Goal: Information Seeking & Learning: Compare options

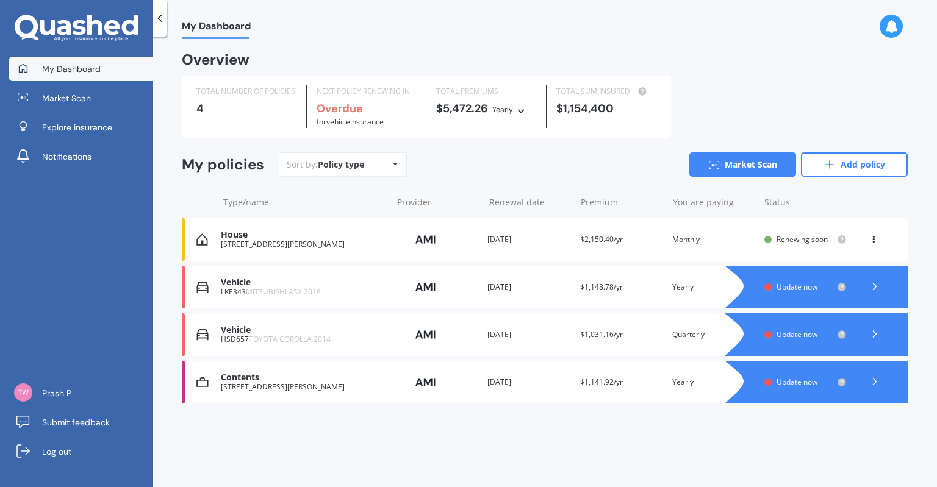
click at [780, 334] on span "Update now" at bounding box center [797, 334] width 41 height 10
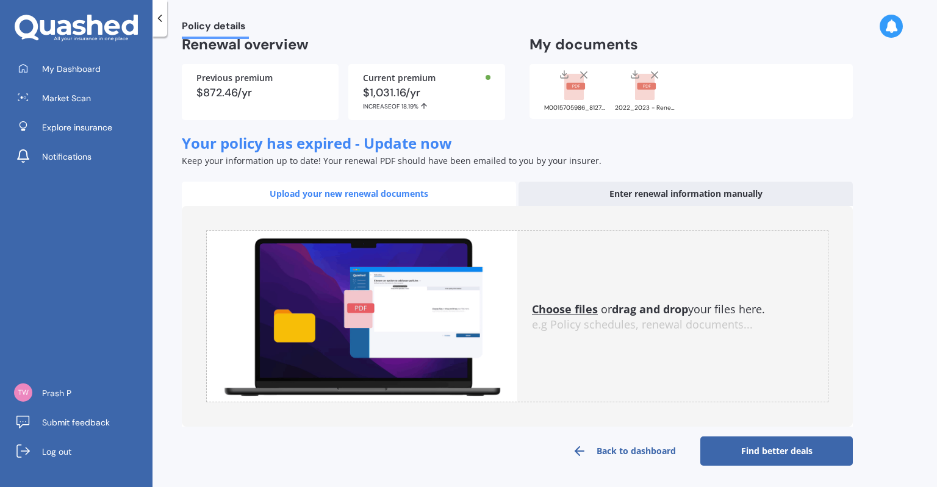
scroll to position [7, 0]
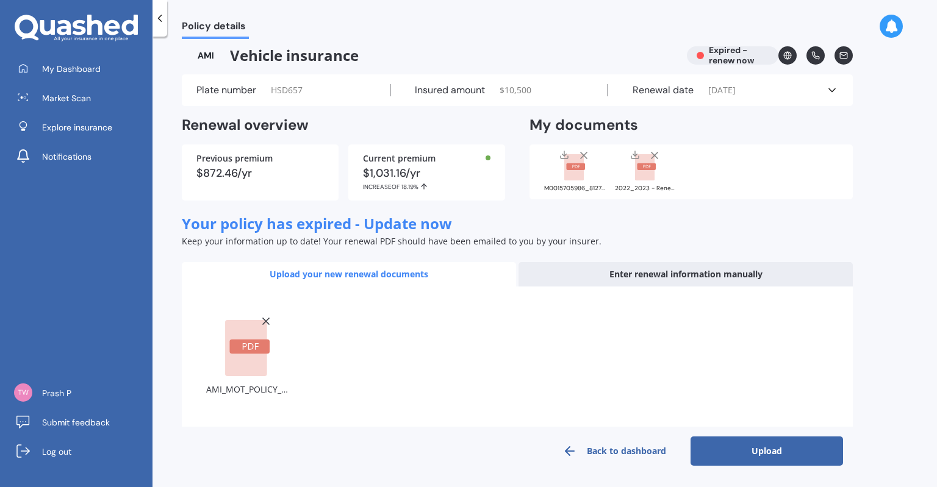
click at [745, 451] on button "Upload" at bounding box center [767, 451] width 153 height 29
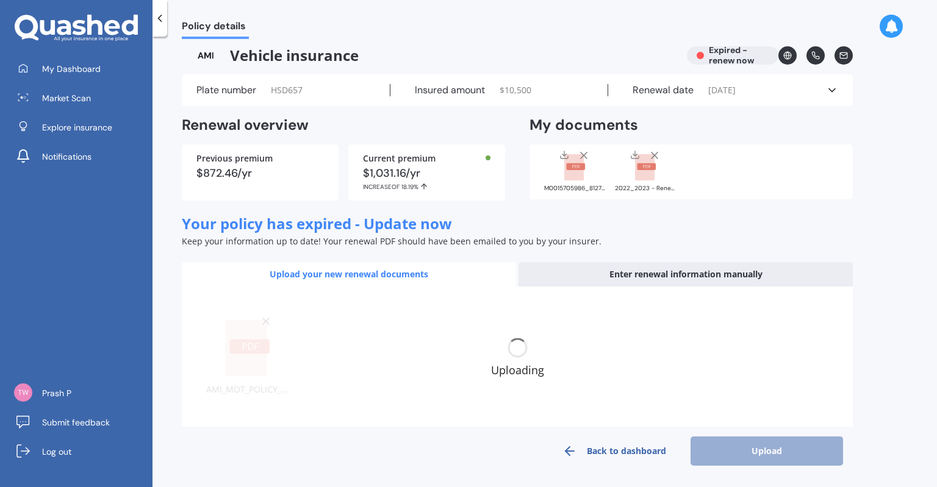
scroll to position [0, 0]
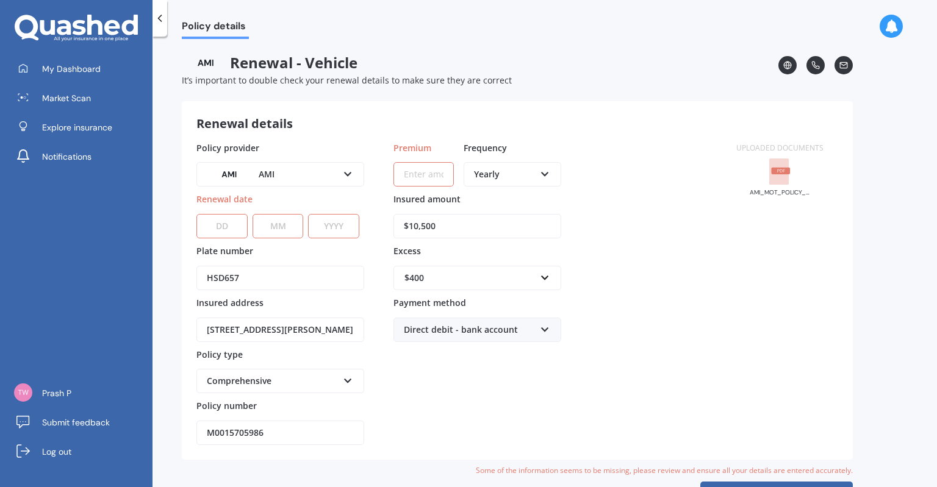
click at [218, 231] on select "DD 01 02 03 04 05 06 07 08 09 10 11 12 13 14 15 16 17 18 19 20 21 22 23 24 25 2…" at bounding box center [221, 226] width 51 height 24
click at [196, 214] on select "DD 01 02 03 04 05 06 07 08 09 10 11 12 13 14 15 16 17 18 19 20 21 22 23 24 25 2…" at bounding box center [221, 226] width 51 height 24
click at [231, 229] on select "DD 01 02 03 04 05 06 07 08 09 10 11 12 13 14 15 16 17 18 19 20 21 22 23 24 25 2…" at bounding box center [221, 226] width 51 height 24
select select "30"
click at [196, 214] on select "DD 01 02 03 04 05 06 07 08 09 10 11 12 13 14 15 16 17 18 19 20 21 22 23 24 25 2…" at bounding box center [221, 226] width 51 height 24
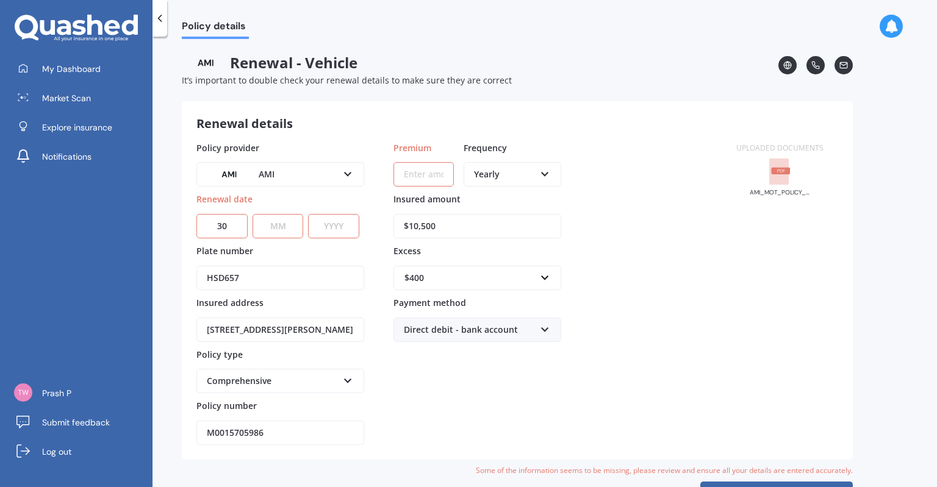
click at [270, 228] on select "MM 01 02 03 04 05 06 07 08 09 10 11 12" at bounding box center [278, 226] width 51 height 24
select select "09"
click at [253, 214] on select "MM 01 02 03 04 05 06 07 08 09 10 11 12" at bounding box center [278, 226] width 51 height 24
click at [329, 229] on select "YYYY 2027 2026 2025 2024 2023 2022 2021 2020 2019 2018 2017 2016 2015 2014 2013…" at bounding box center [333, 226] width 51 height 24
select select "2025"
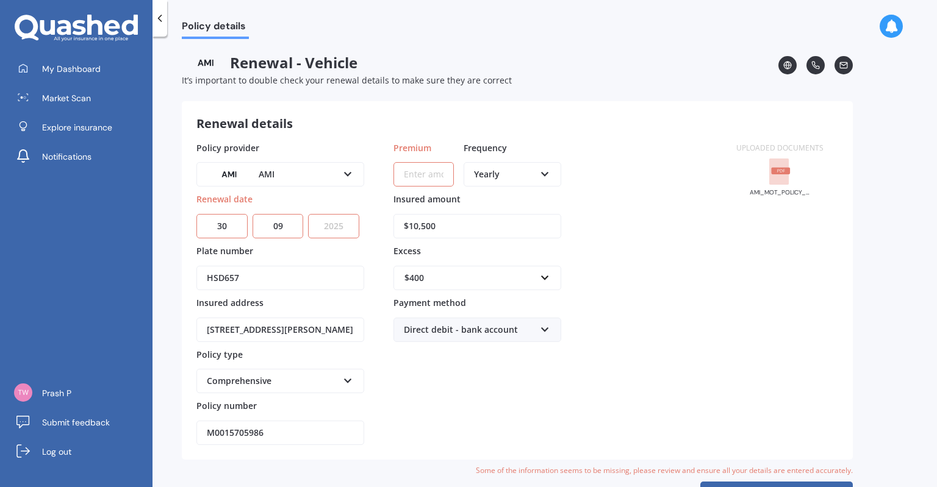
click at [327, 233] on select "YYYY 2027 2026 2025 2024 2023 2022 2021 2020 2019 2018 2017 2016 2015 2014 2013…" at bounding box center [333, 226] width 51 height 24
click at [431, 181] on input "Premium" at bounding box center [424, 174] width 60 height 24
type input "$989.83"
click at [630, 259] on div "Policy provider AMI AA AMI AMP ANZ ASB [PERSON_NAME] Ando Assurant Autosure BNZ…" at bounding box center [458, 294] width 525 height 304
click at [453, 282] on div "$400" at bounding box center [470, 278] width 131 height 13
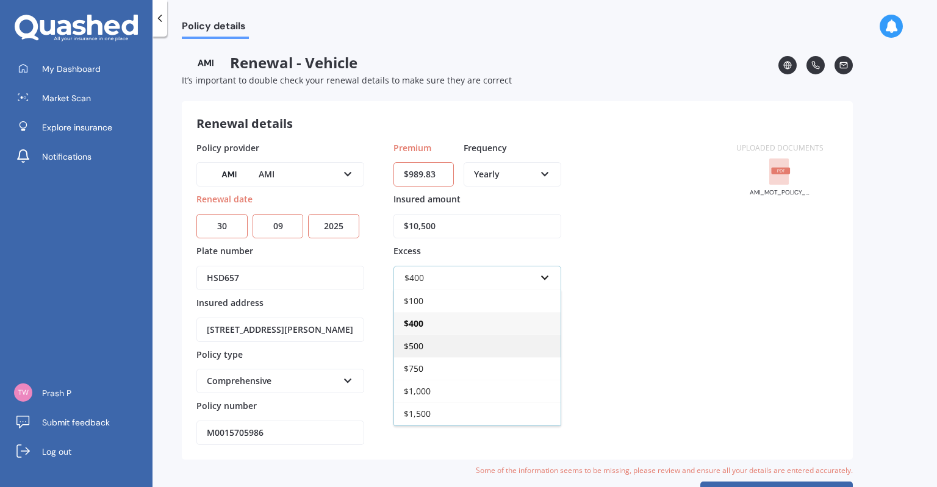
click at [425, 341] on div "$500" at bounding box center [477, 346] width 167 height 23
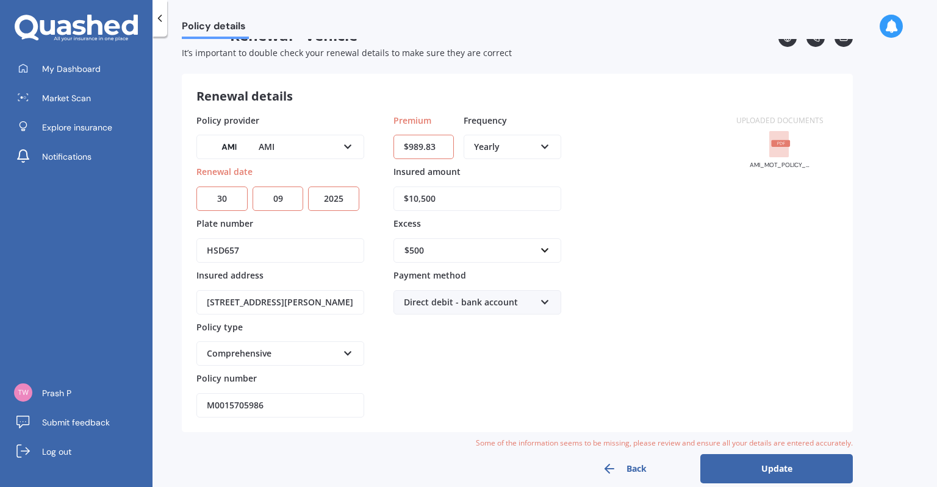
scroll to position [43, 0]
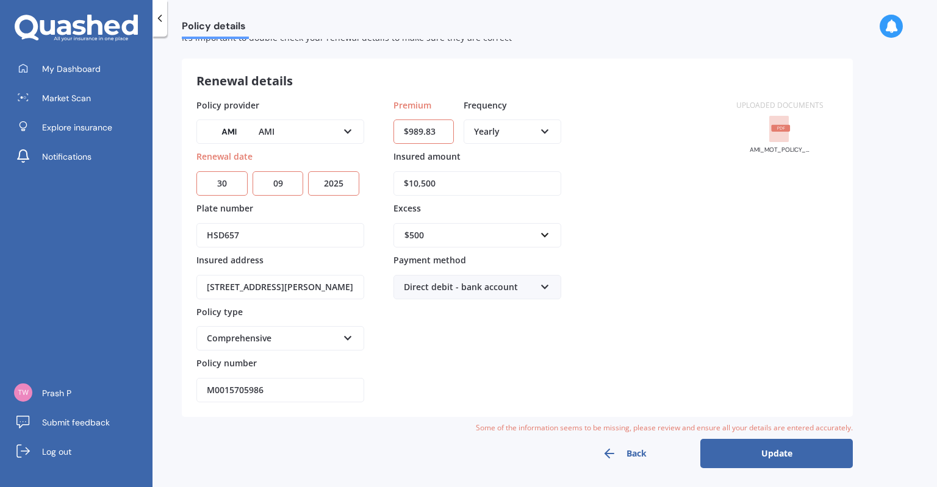
click at [764, 456] on button "Update" at bounding box center [776, 453] width 153 height 29
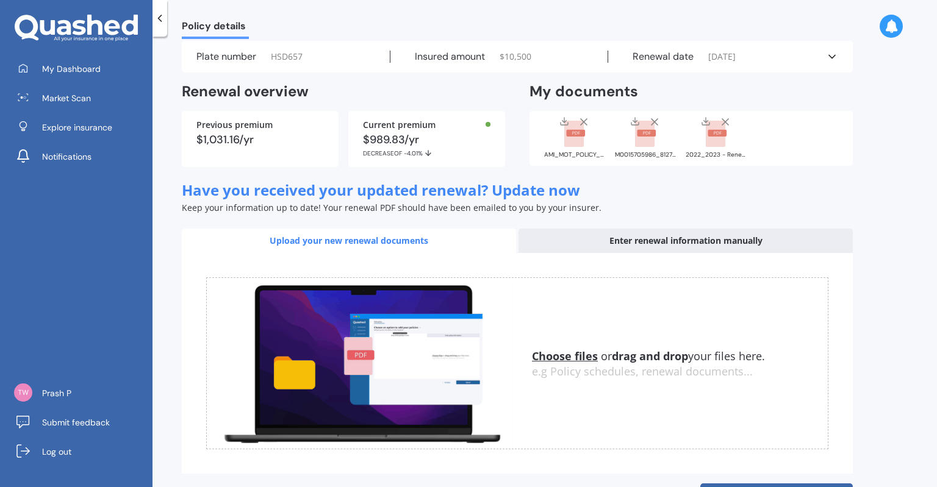
scroll to position [88, 0]
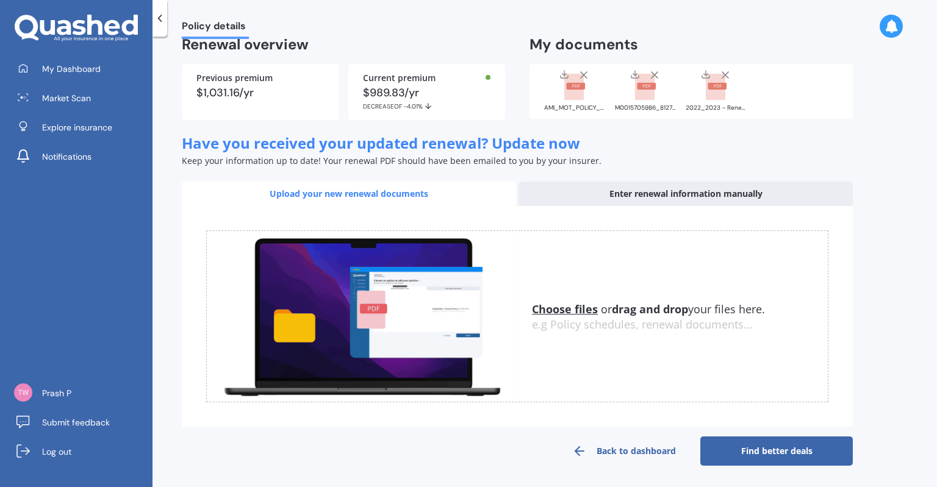
click at [769, 454] on link "Find better deals" at bounding box center [776, 451] width 153 height 29
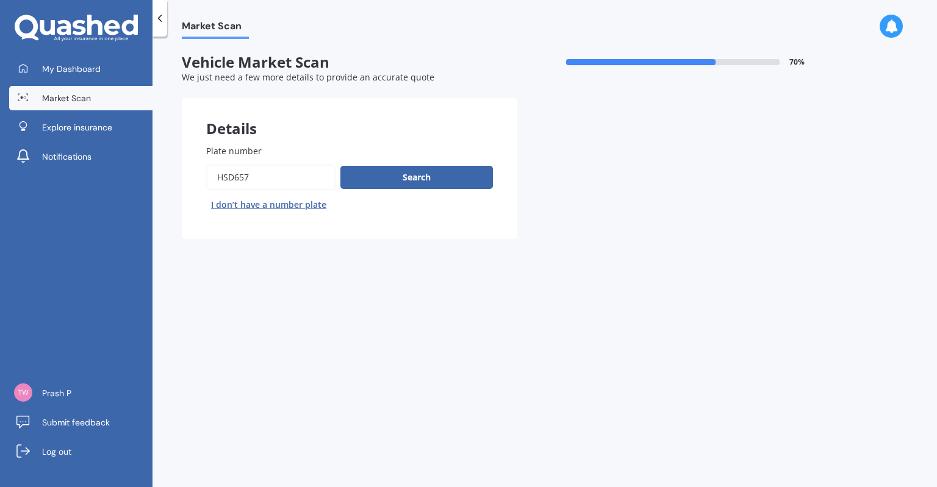
click at [427, 190] on div "Search I don’t have a number plate" at bounding box center [349, 190] width 287 height 50
click at [427, 178] on button "Search" at bounding box center [416, 177] width 153 height 23
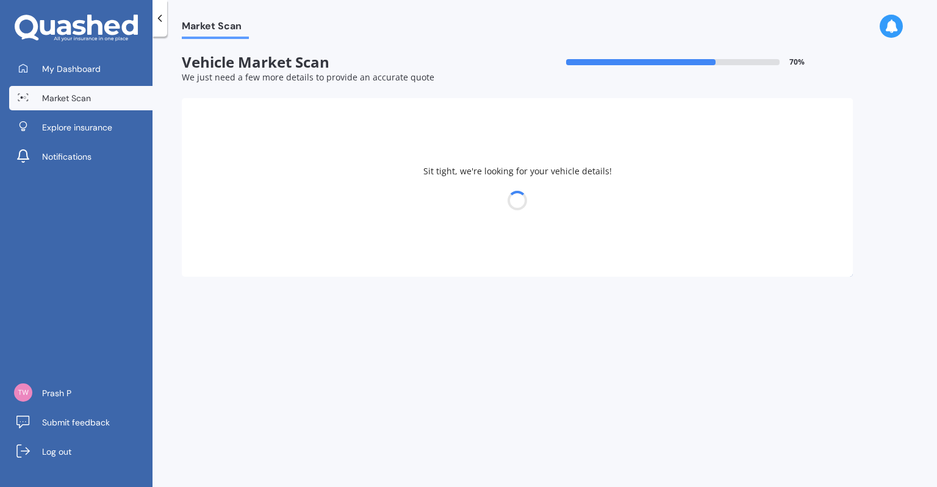
select select "TOYOTA"
select select "COROLLA"
select select "03"
select select "12"
select select "1986"
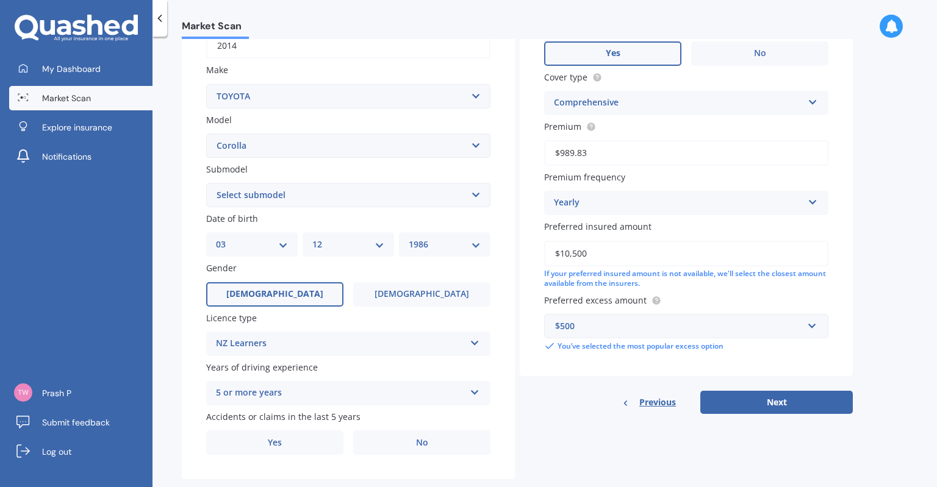
scroll to position [231, 0]
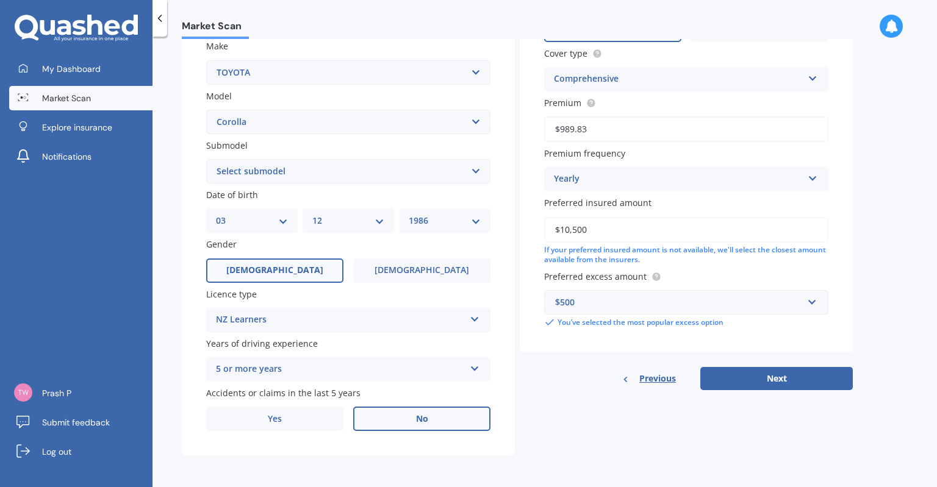
click at [433, 426] on label "No" at bounding box center [421, 419] width 137 height 24
click at [0, 0] on input "No" at bounding box center [0, 0] width 0 height 0
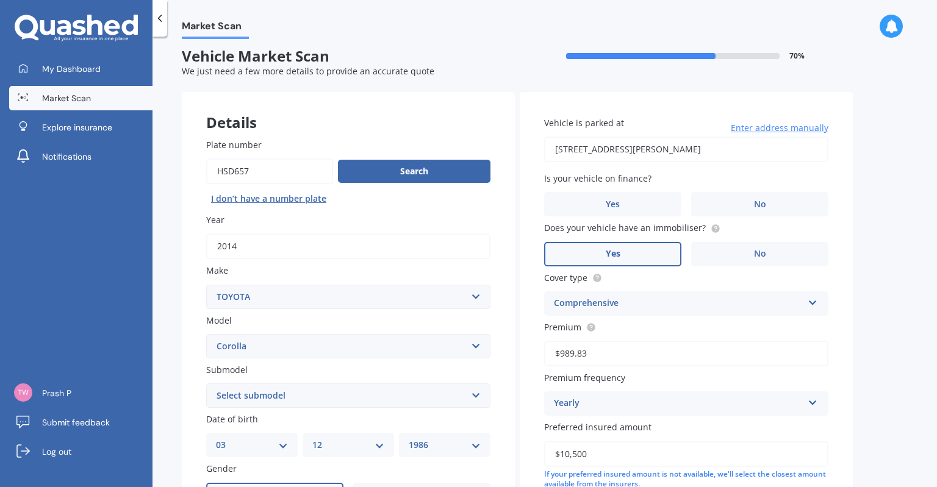
scroll to position [0, 0]
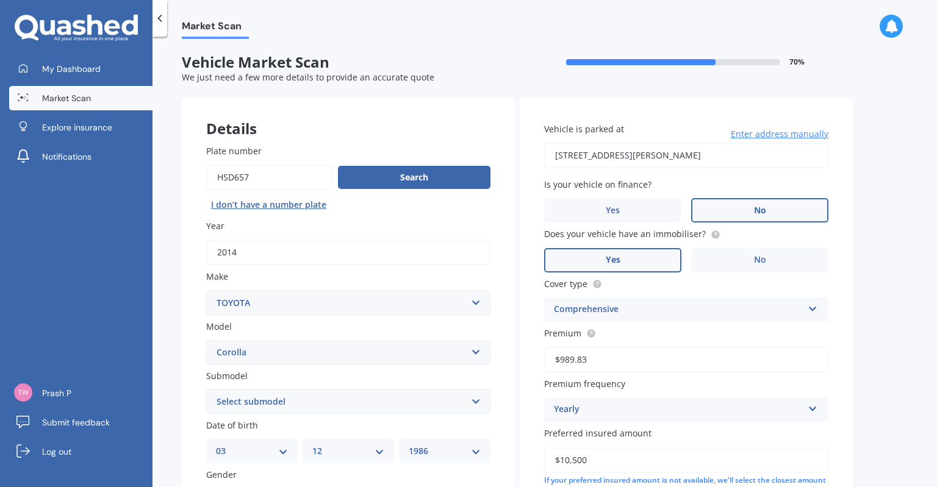
click at [768, 200] on label "No" at bounding box center [759, 210] width 137 height 24
click at [0, 0] on input "No" at bounding box center [0, 0] width 0 height 0
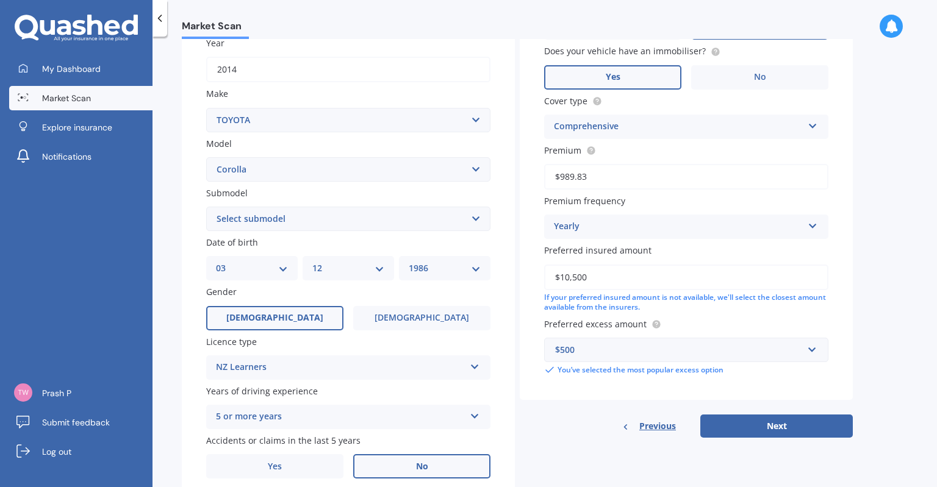
scroll to position [231, 0]
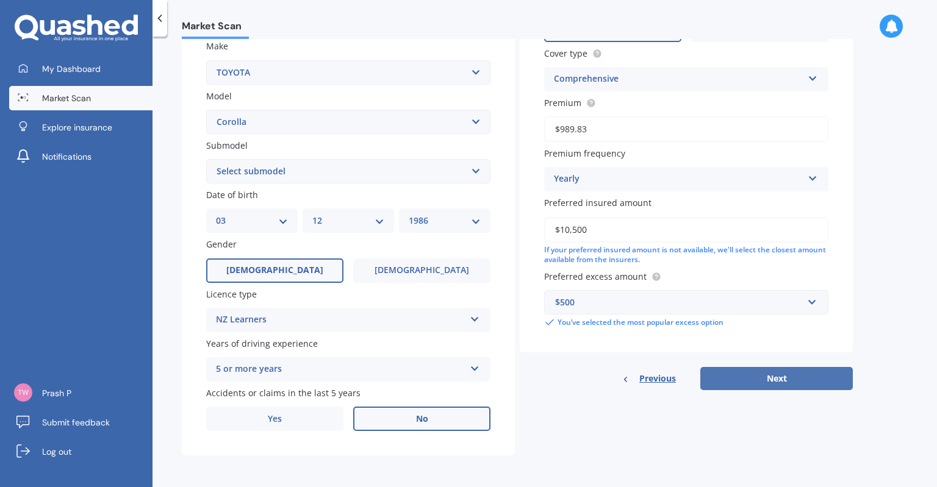
click at [830, 383] on button "Next" at bounding box center [776, 378] width 153 height 23
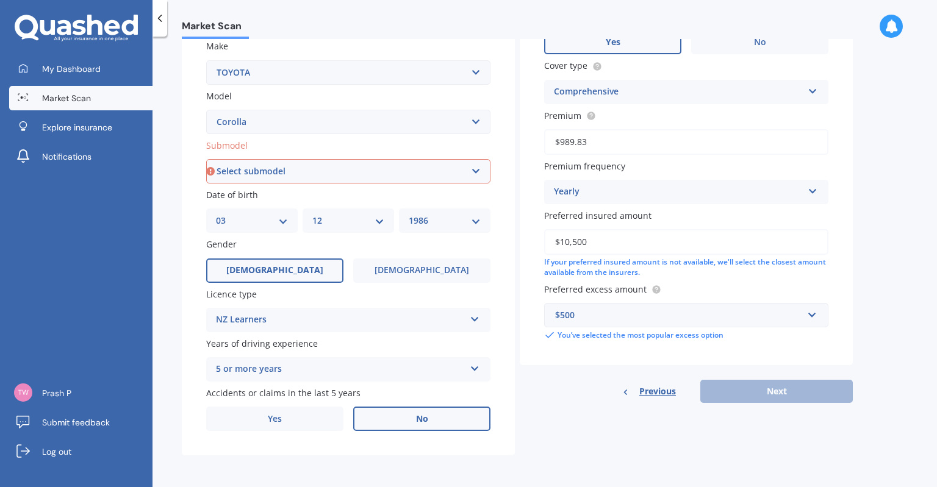
click at [290, 178] on select "Select submodel (All other) Axio Diesel [PERSON_NAME] 2WD [PERSON_NAME] 4WD FXG…" at bounding box center [348, 171] width 284 height 24
select select "(ALL OTHER)"
click at [206, 159] on select "Select submodel (All other) Axio Diesel [PERSON_NAME] 2WD [PERSON_NAME] 4WD FXG…" at bounding box center [348, 171] width 284 height 24
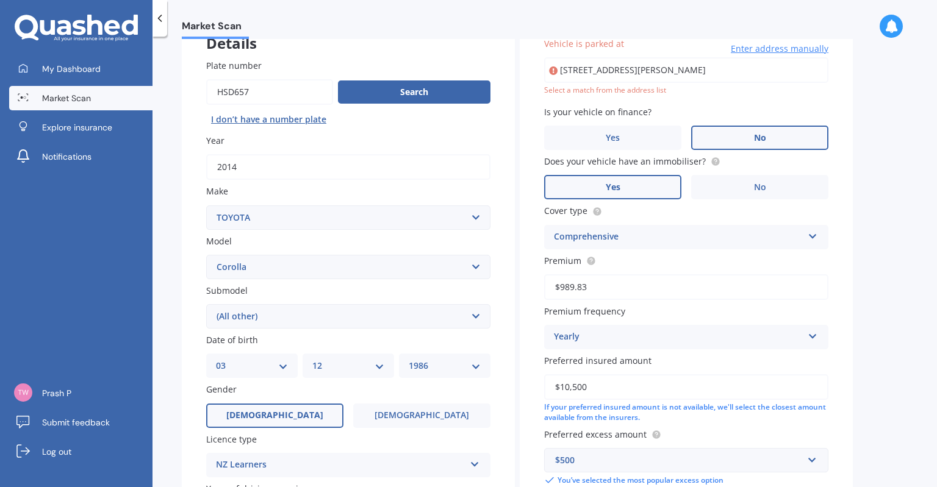
scroll to position [83, 0]
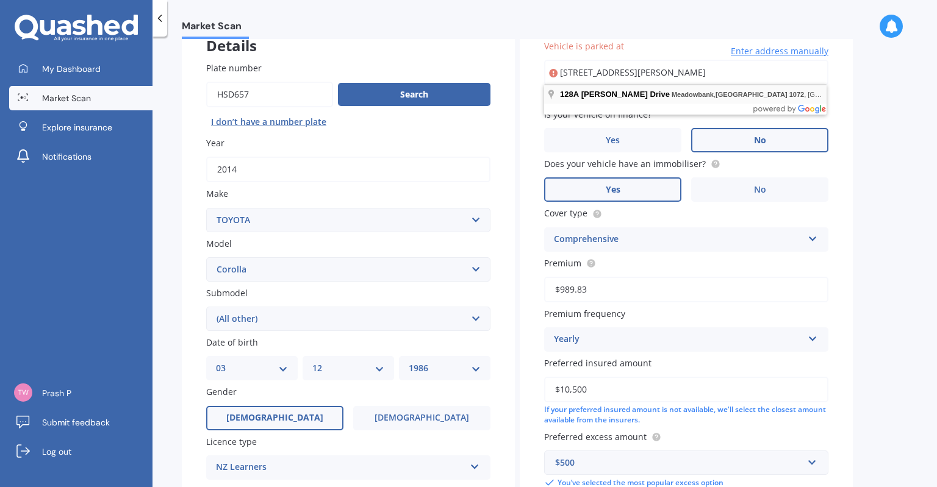
type input "[STREET_ADDRESS][PERSON_NAME]"
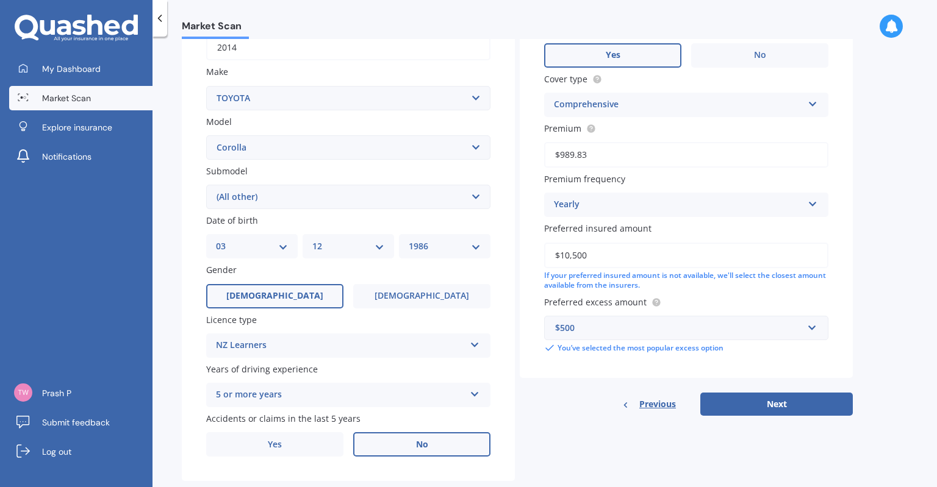
scroll to position [231, 0]
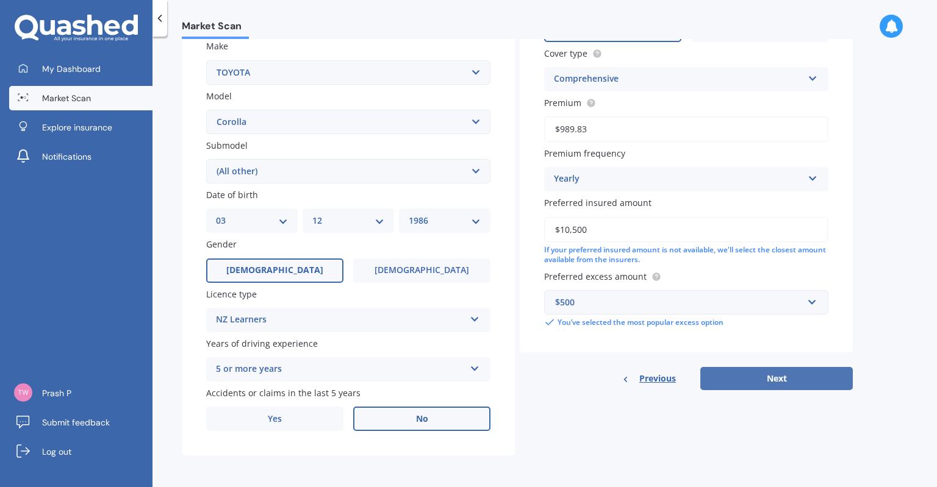
click at [796, 379] on button "Next" at bounding box center [776, 378] width 153 height 23
select select "03"
select select "12"
select select "1986"
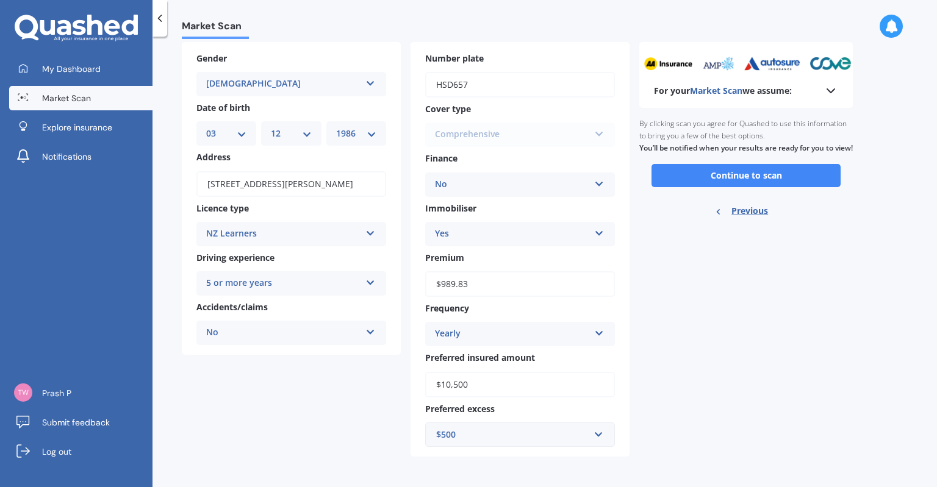
scroll to position [0, 0]
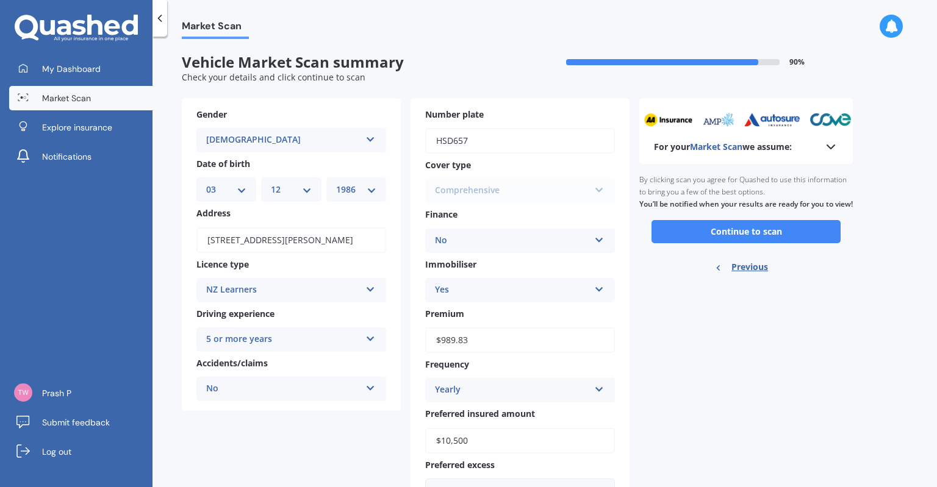
click at [832, 144] on icon at bounding box center [831, 147] width 15 height 15
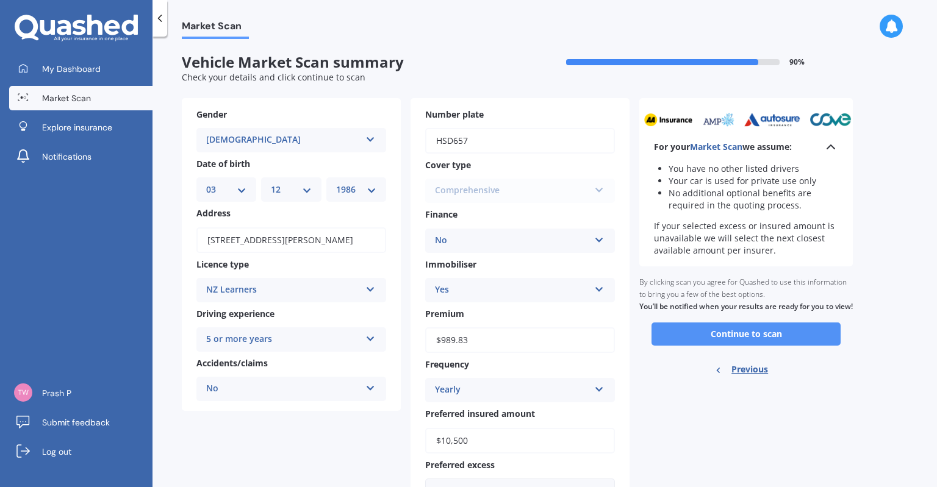
click at [730, 346] on button "Continue to scan" at bounding box center [746, 334] width 189 height 23
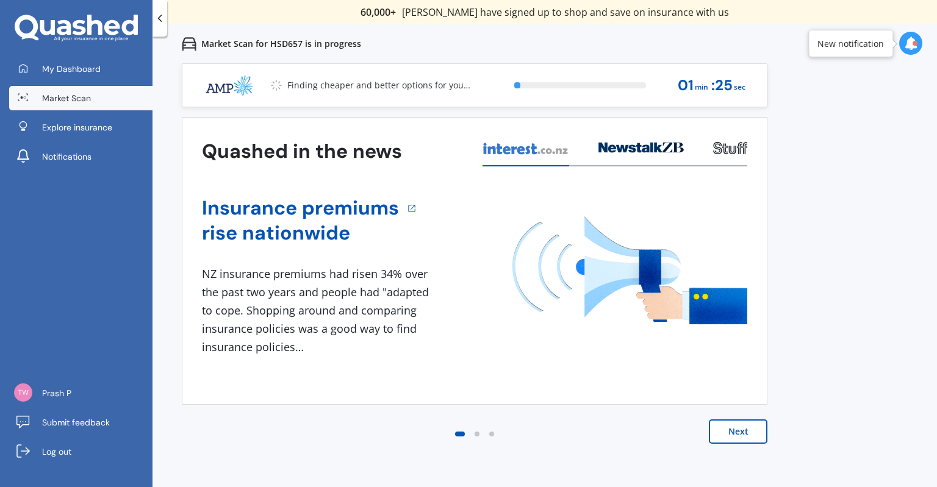
click at [909, 51] on div at bounding box center [910, 43] width 23 height 23
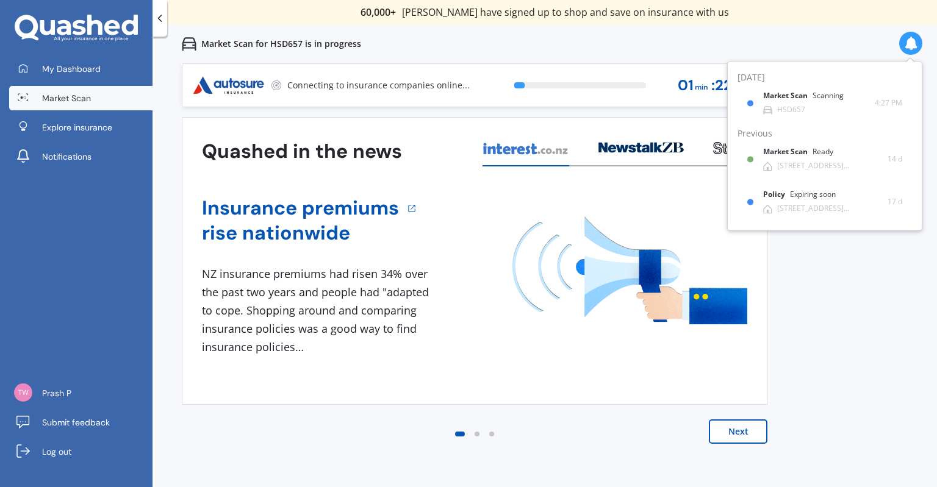
click at [909, 51] on div at bounding box center [910, 43] width 23 height 23
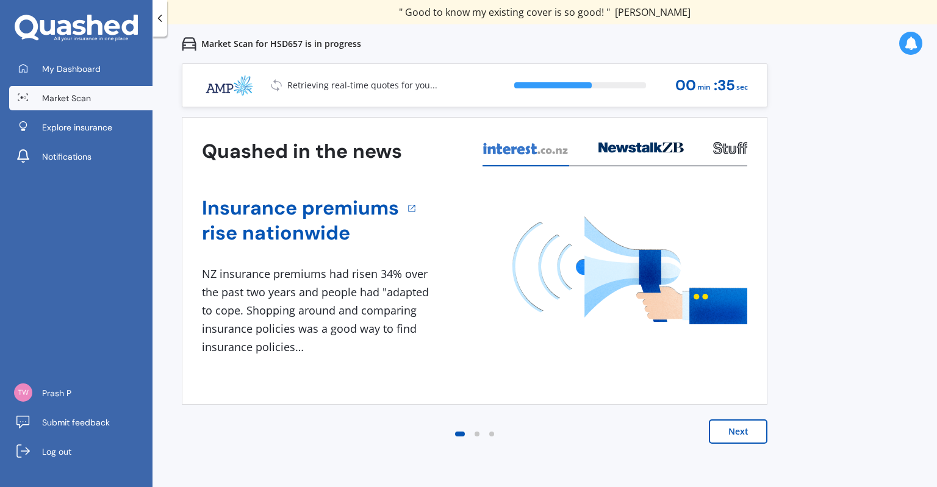
click at [753, 431] on button "Next" at bounding box center [738, 432] width 59 height 24
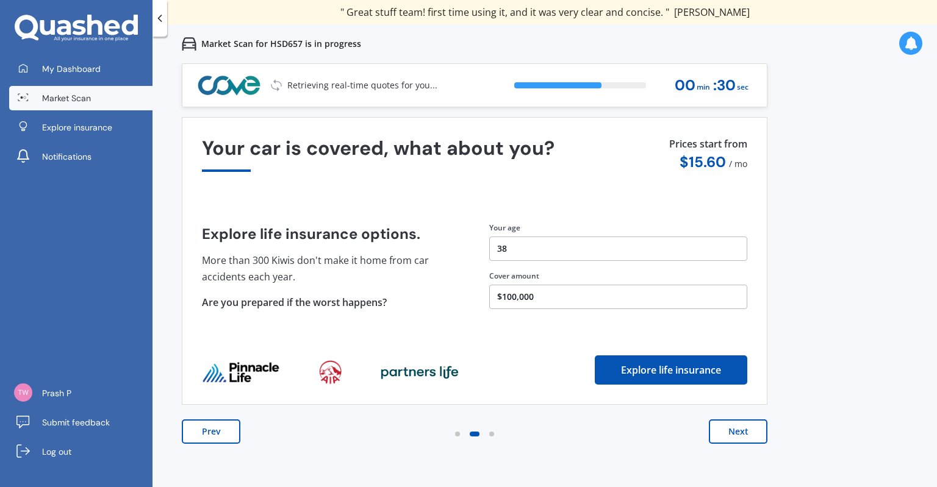
click at [753, 431] on button "Next" at bounding box center [738, 432] width 59 height 24
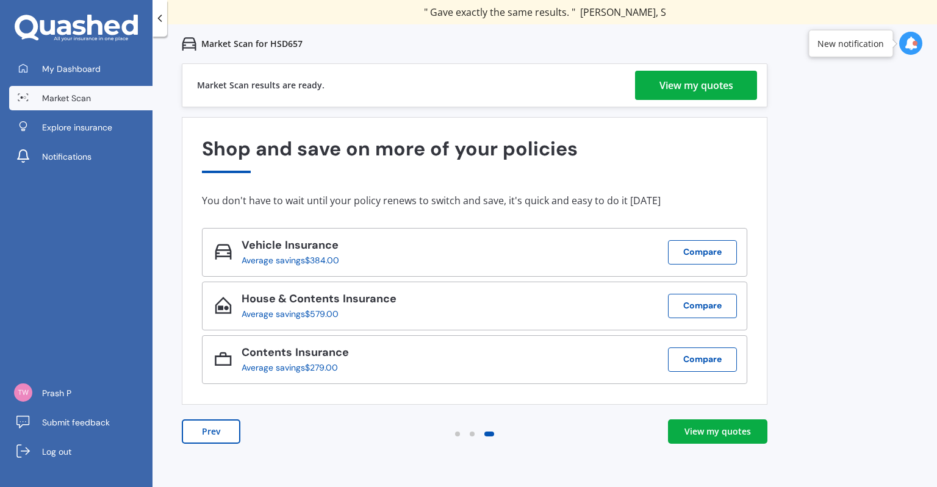
click at [681, 82] on div "View my quotes" at bounding box center [697, 85] width 74 height 29
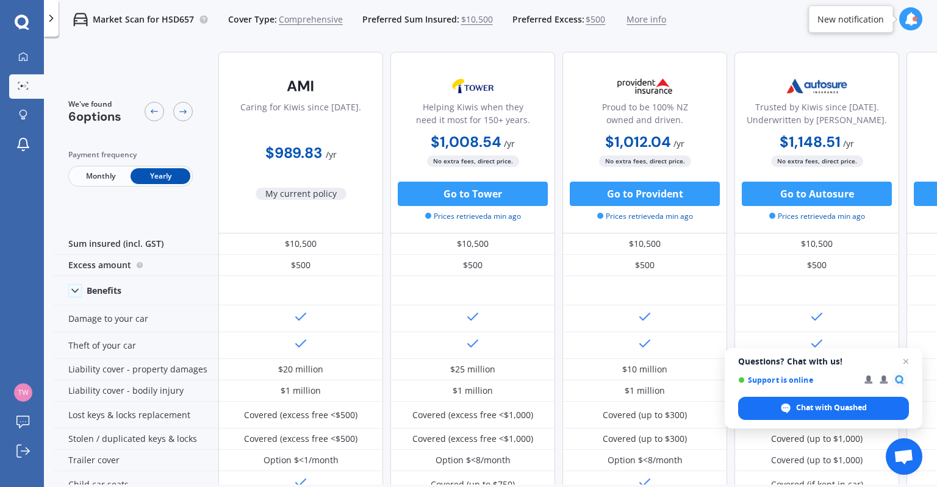
click at [909, 24] on icon at bounding box center [910, 18] width 13 height 13
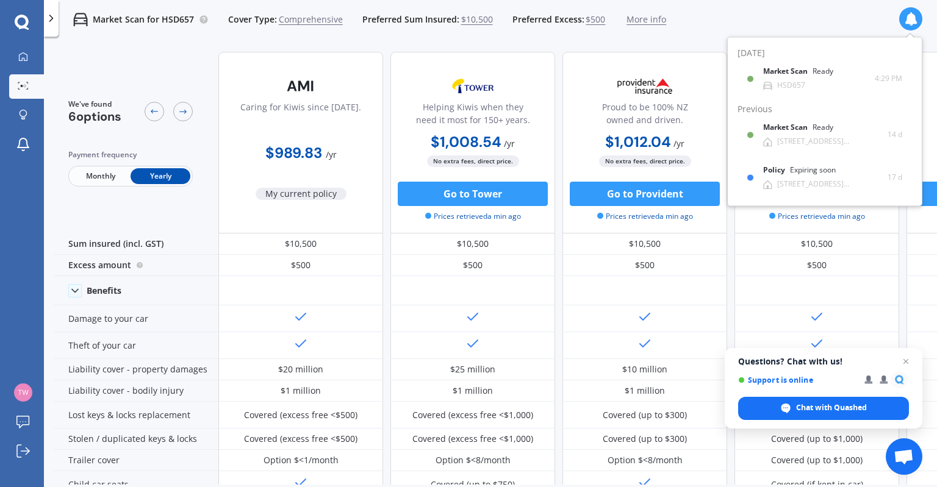
click at [909, 24] on icon at bounding box center [910, 18] width 13 height 13
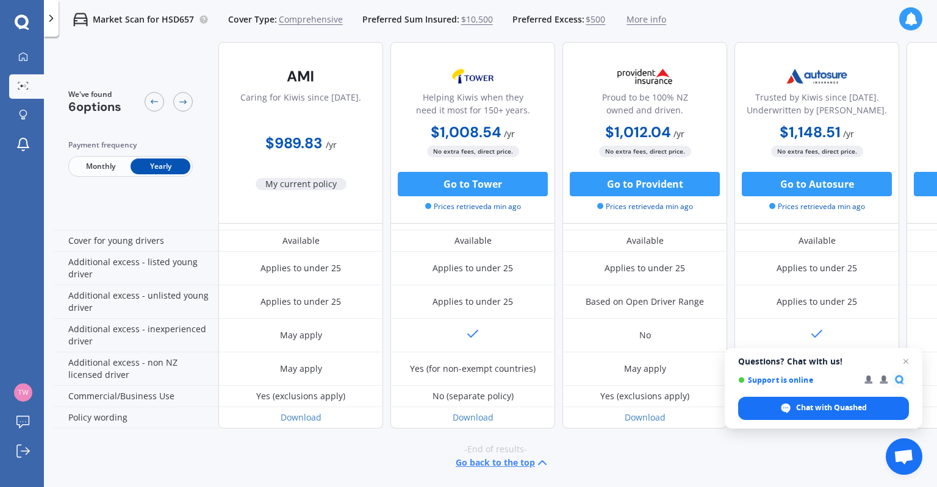
scroll to position [601, 0]
